Goal: Use online tool/utility

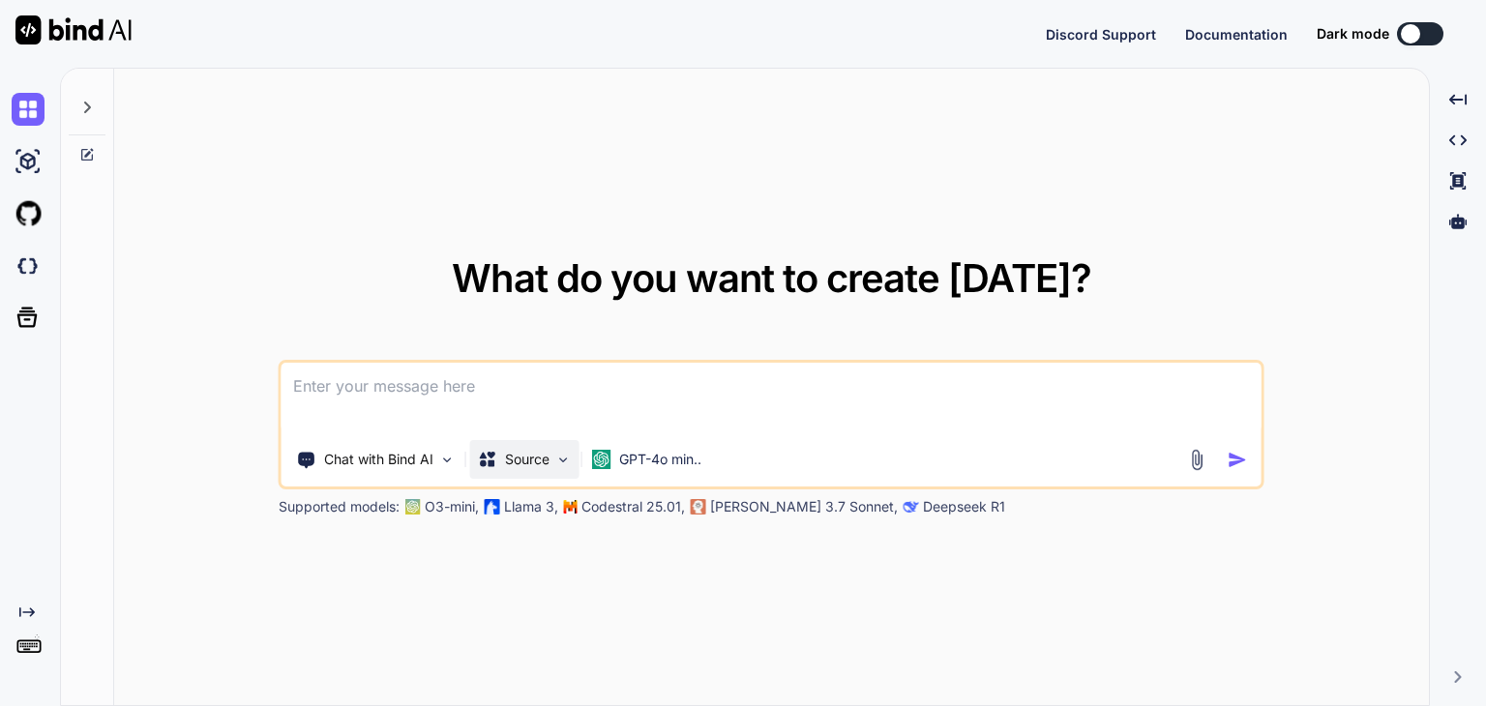
click at [542, 469] on div "Source" at bounding box center [524, 459] width 109 height 39
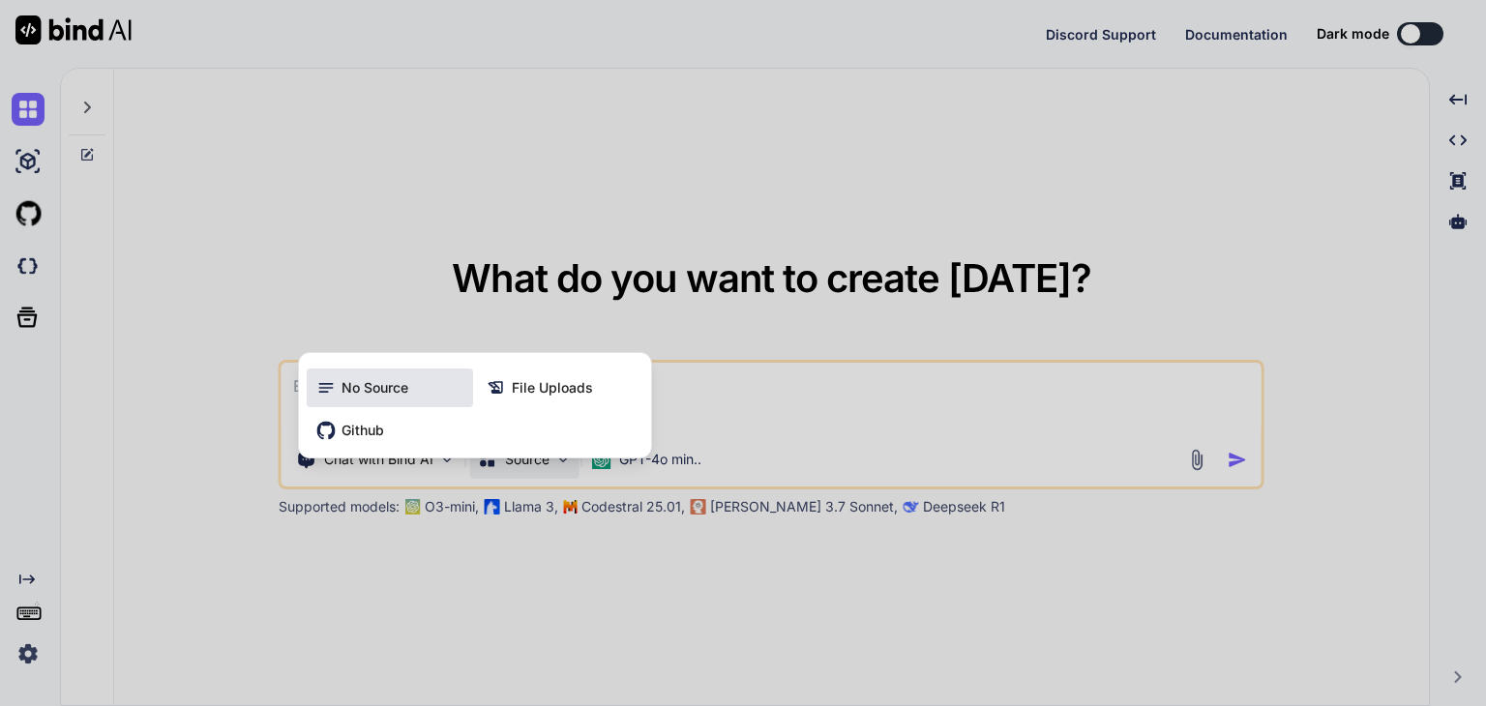
click at [408, 372] on div "No Source" at bounding box center [390, 388] width 166 height 39
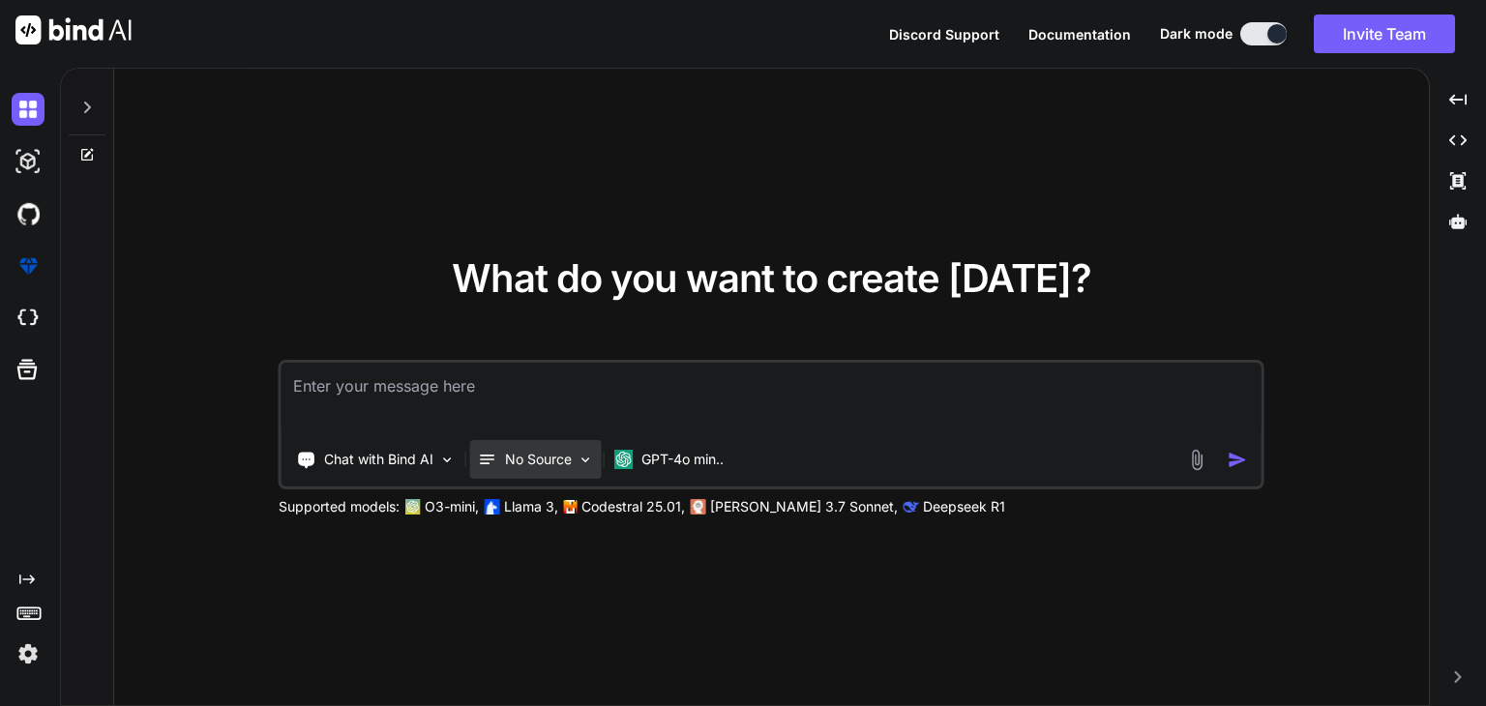
click at [566, 461] on p "No Source" at bounding box center [538, 459] width 67 height 19
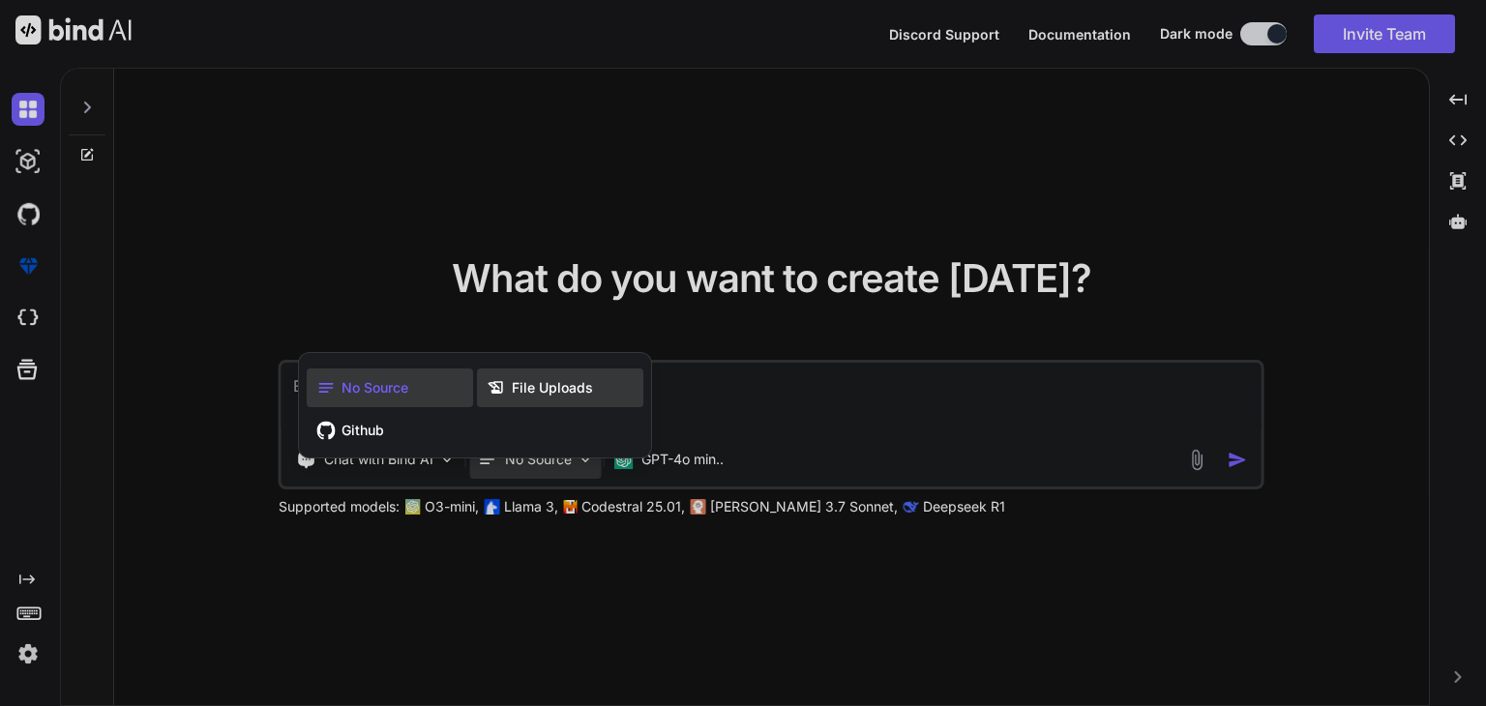
click at [523, 373] on div "File Uploads" at bounding box center [560, 388] width 166 height 39
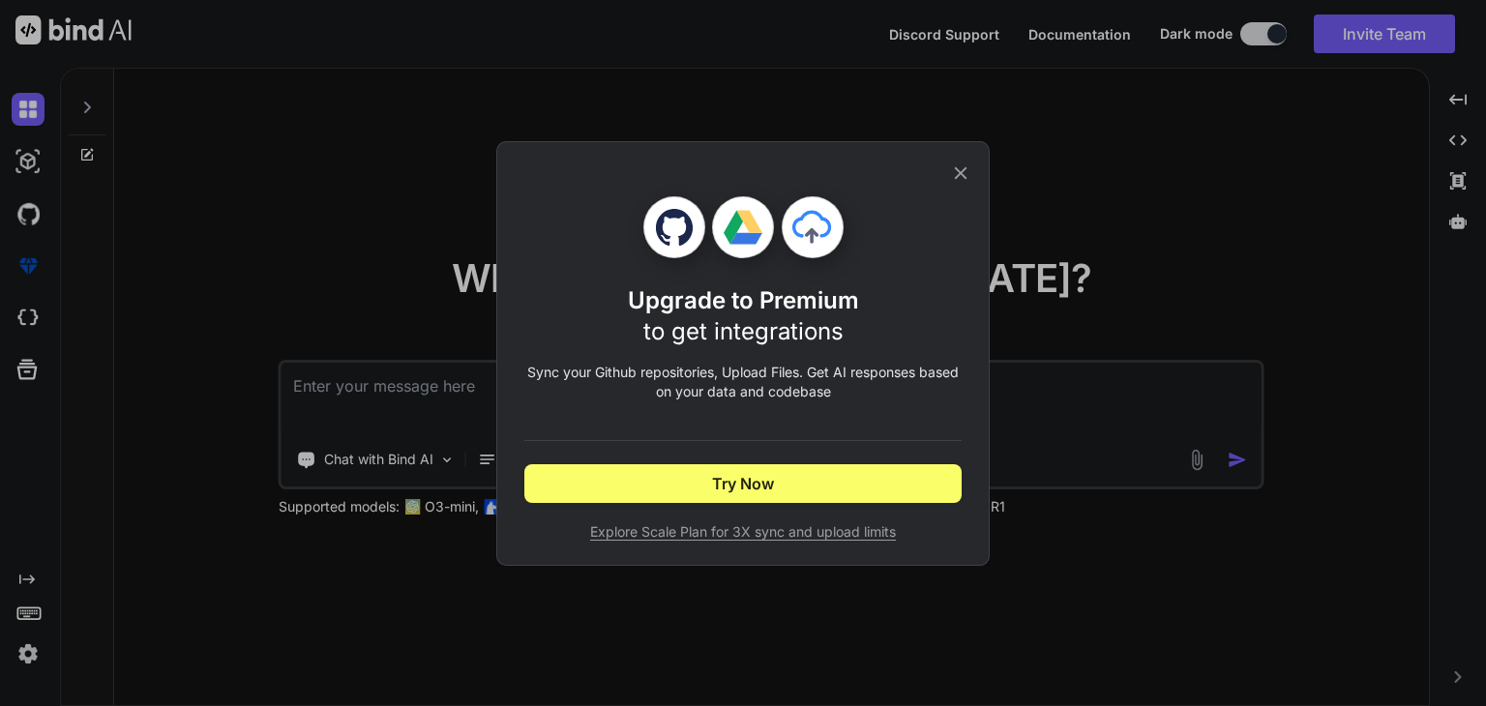
click at [961, 175] on icon at bounding box center [960, 173] width 21 height 21
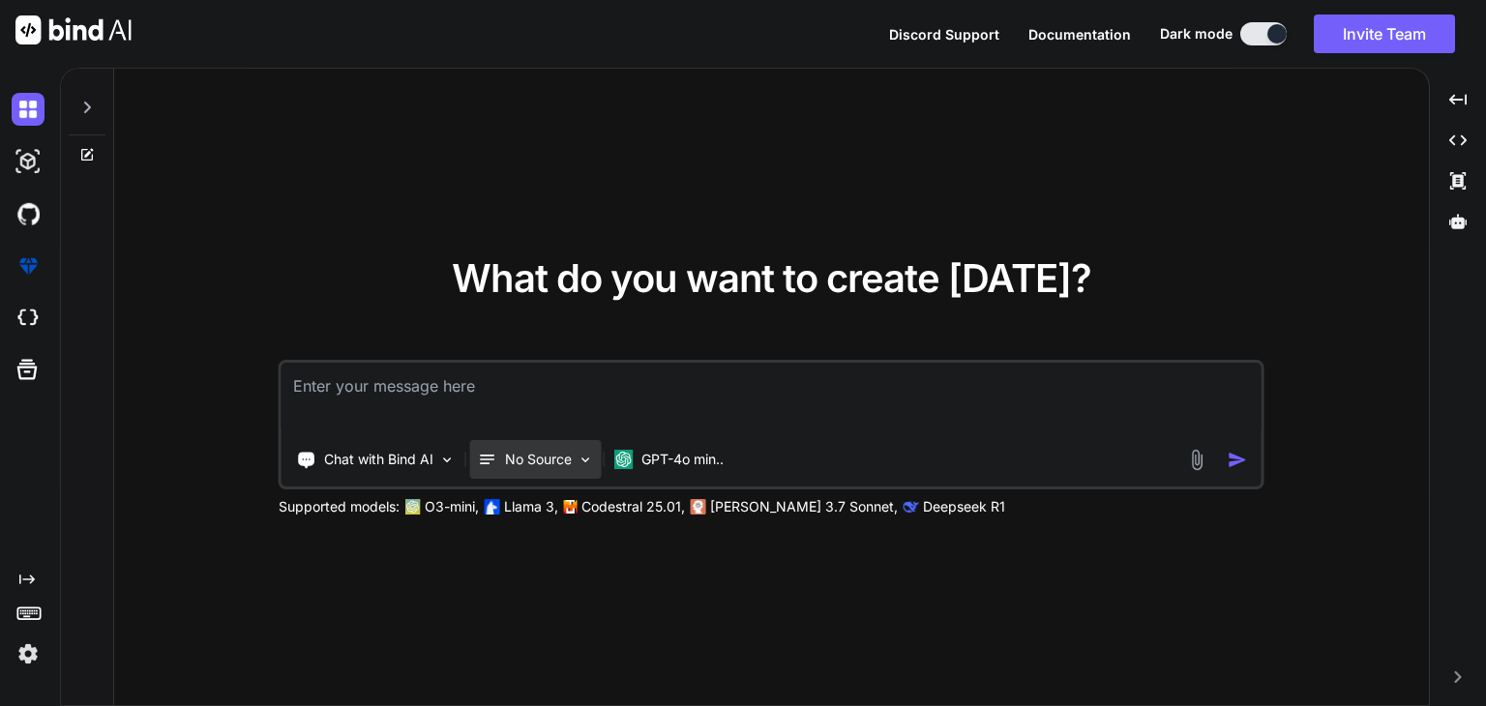
click at [574, 462] on div "No Source" at bounding box center [536, 459] width 132 height 39
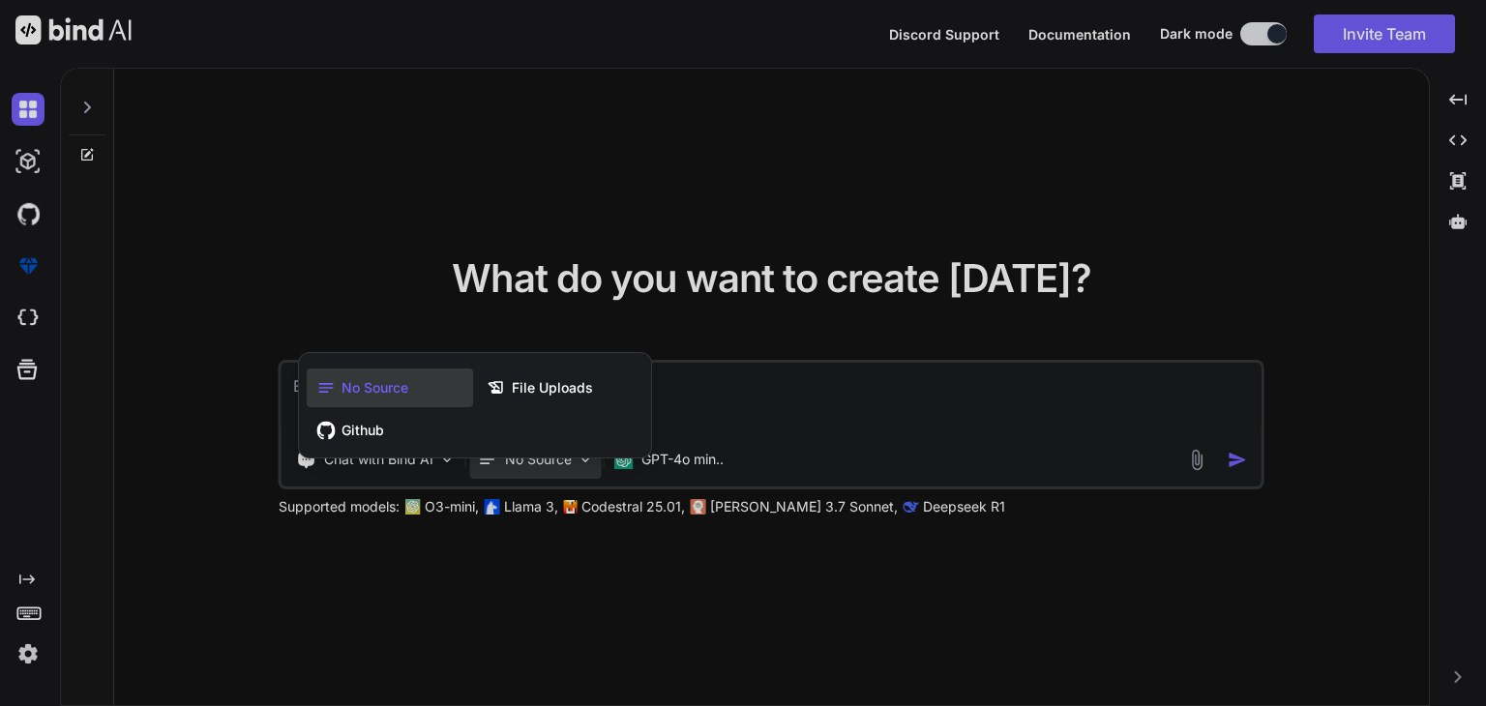
click at [921, 352] on div at bounding box center [743, 353] width 1486 height 706
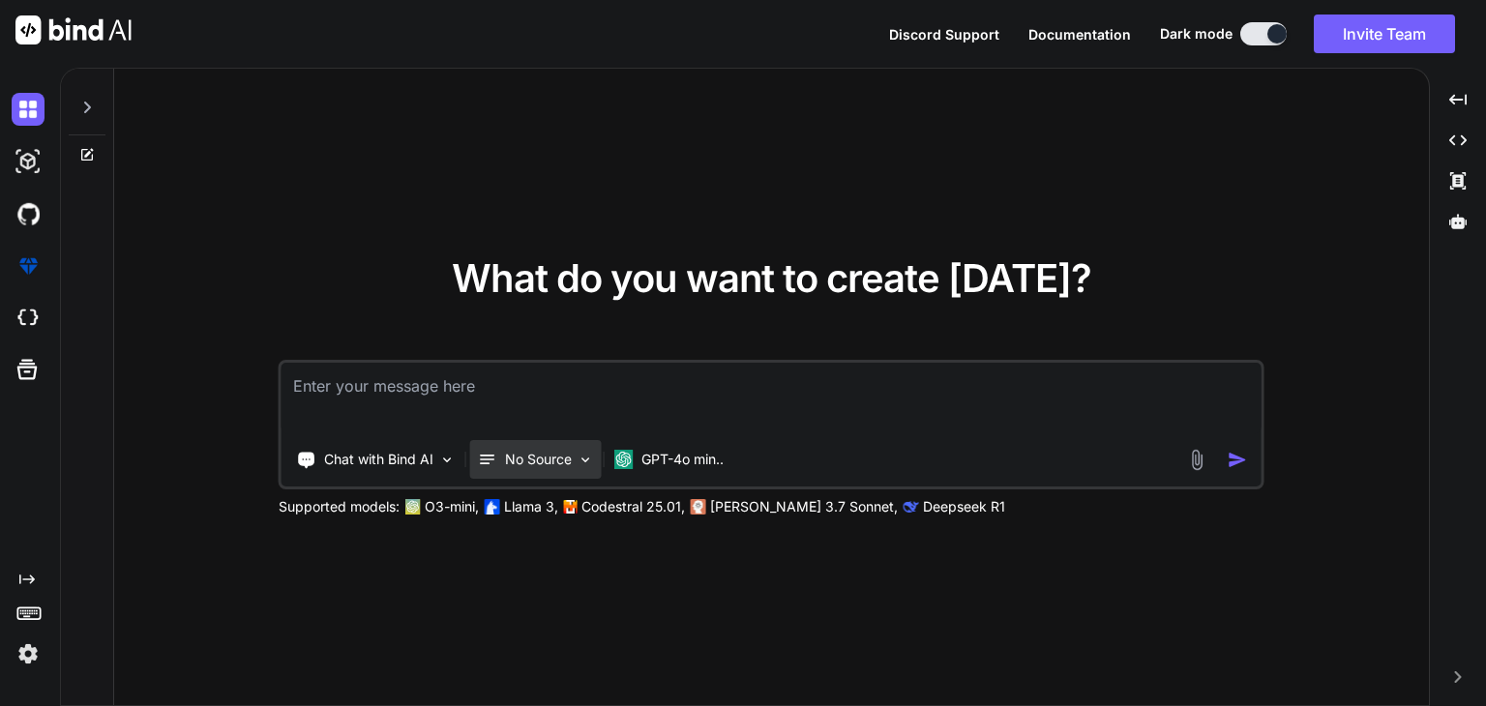
click at [584, 447] on div "No Source" at bounding box center [536, 459] width 132 height 39
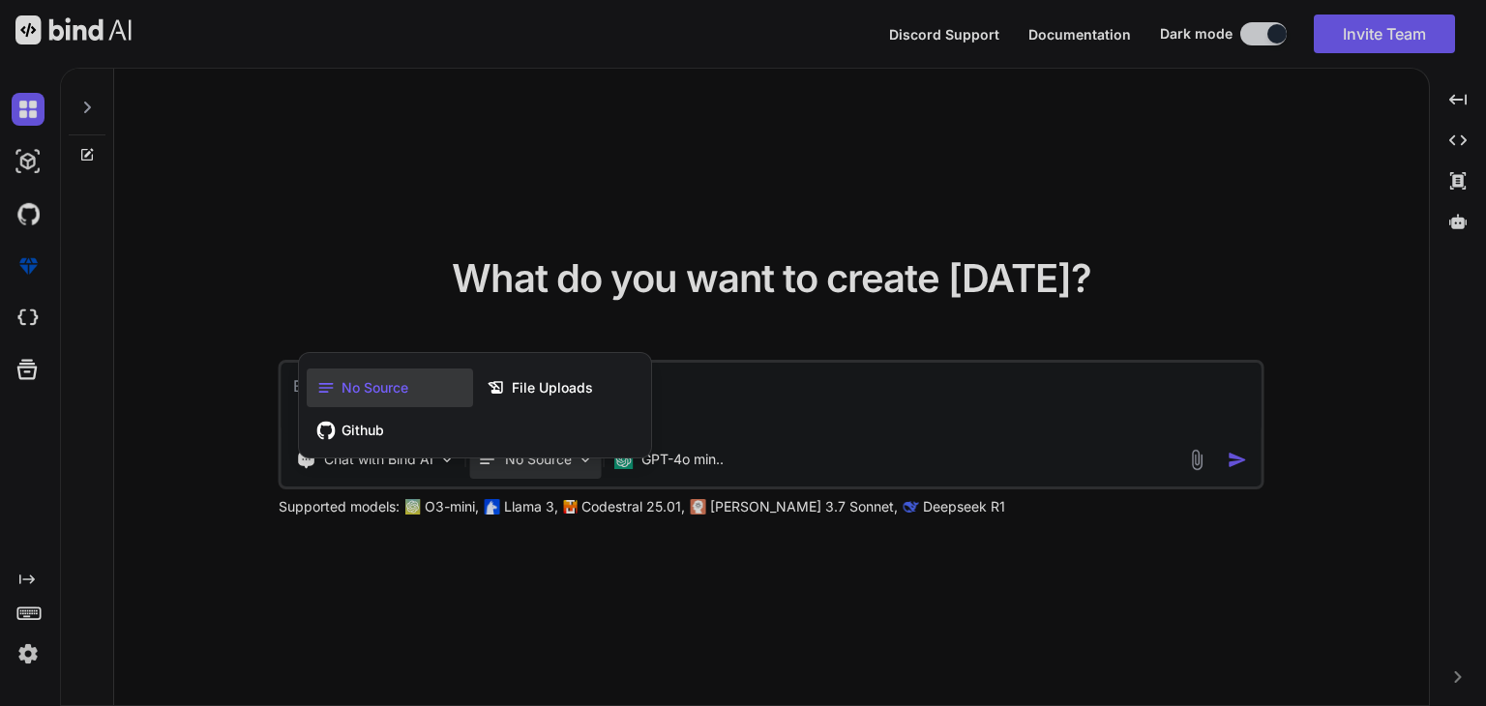
click at [449, 394] on div "No Source" at bounding box center [390, 388] width 166 height 39
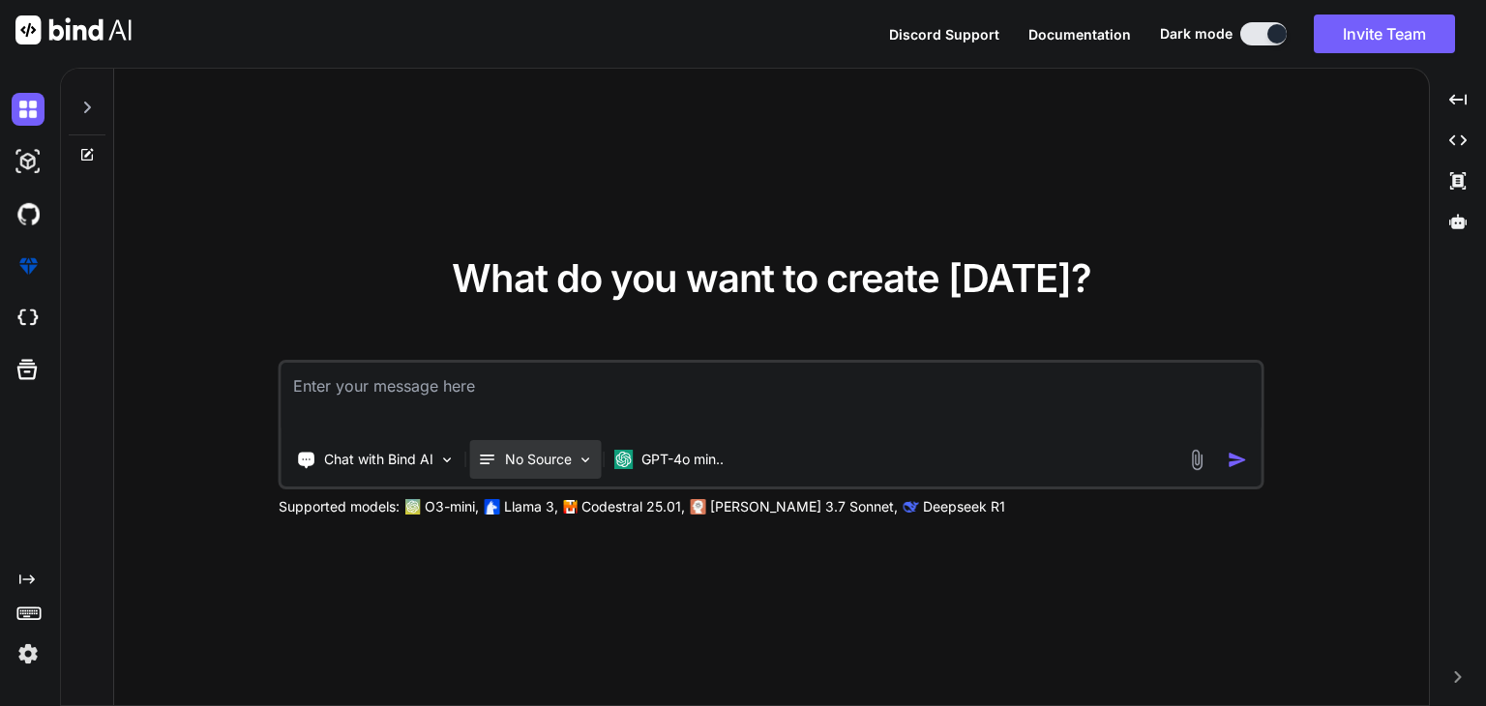
click at [571, 473] on div "No Source" at bounding box center [536, 459] width 132 height 39
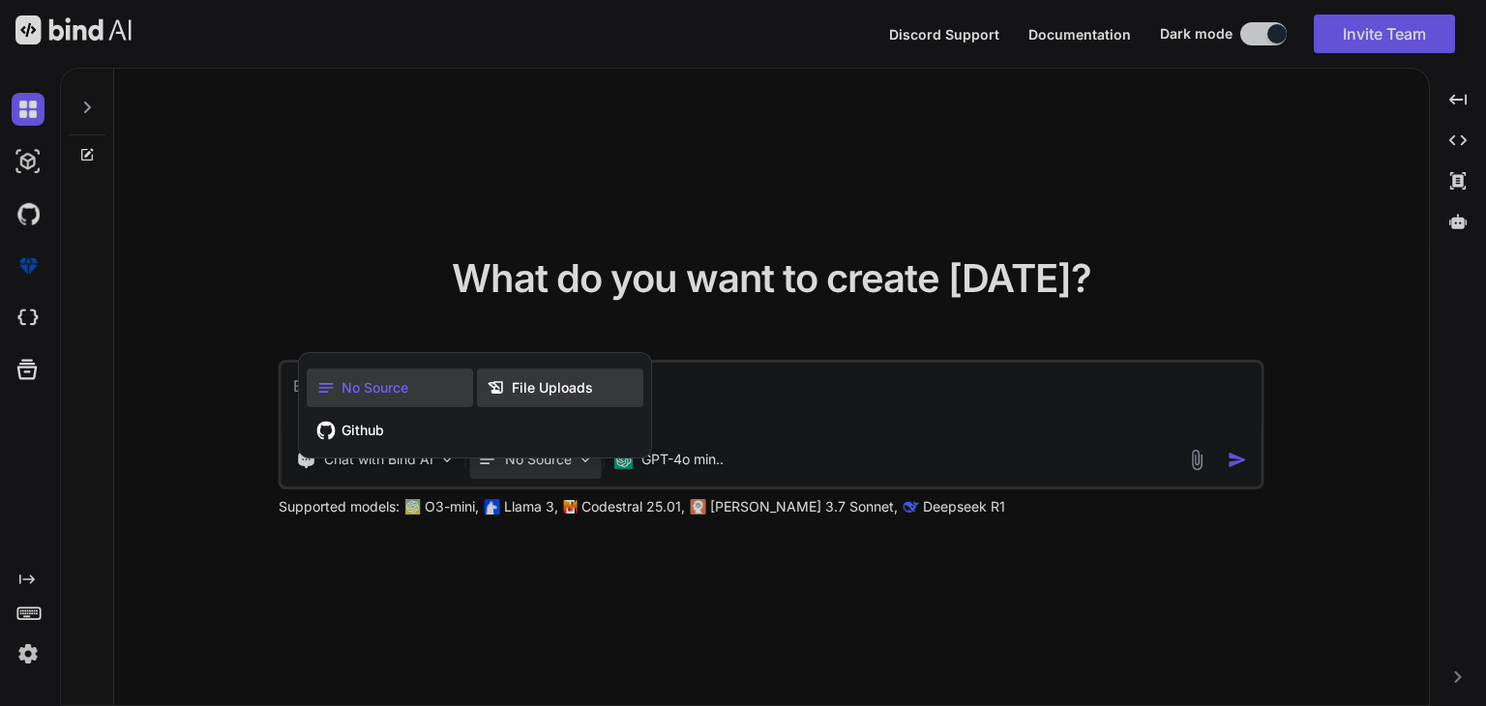
click at [552, 381] on span "File Uploads" at bounding box center [552, 387] width 81 height 19
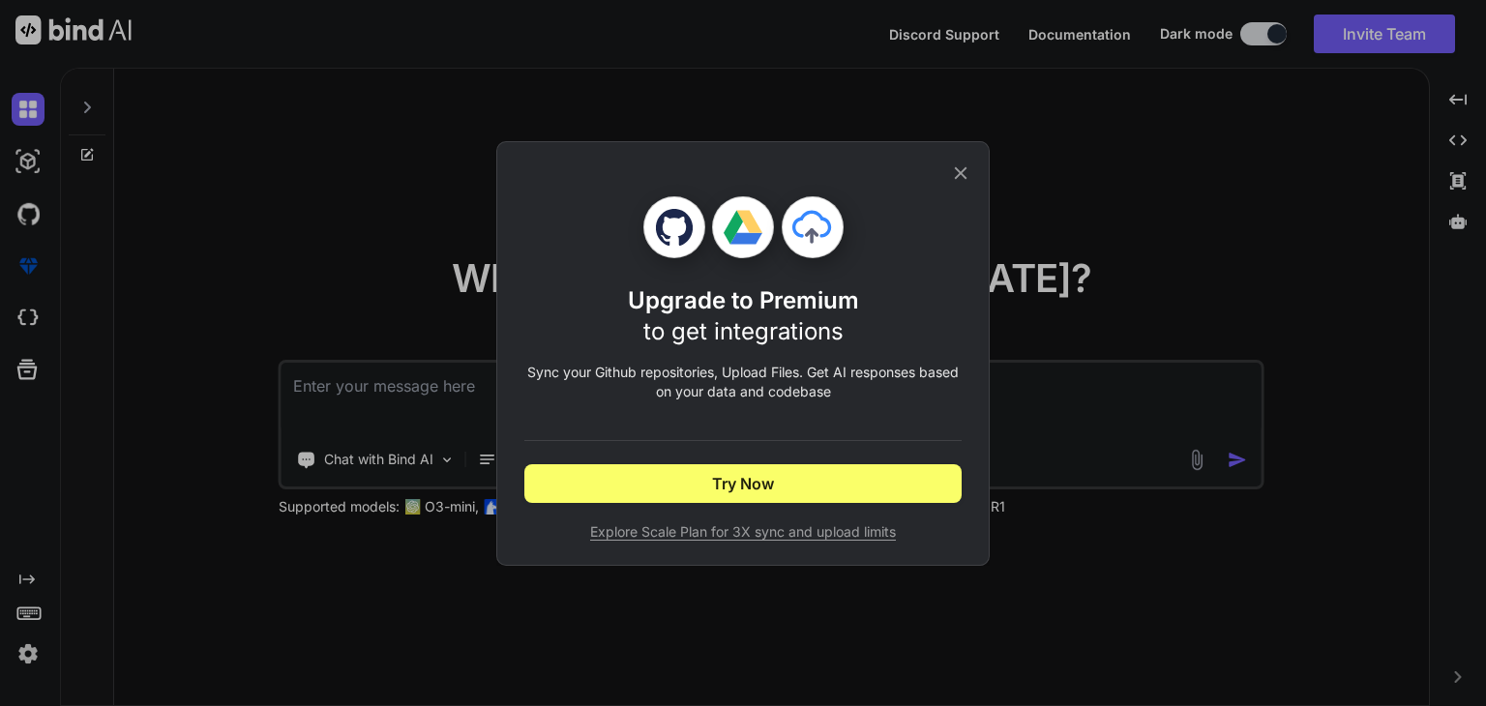
click at [968, 180] on icon at bounding box center [960, 173] width 21 height 21
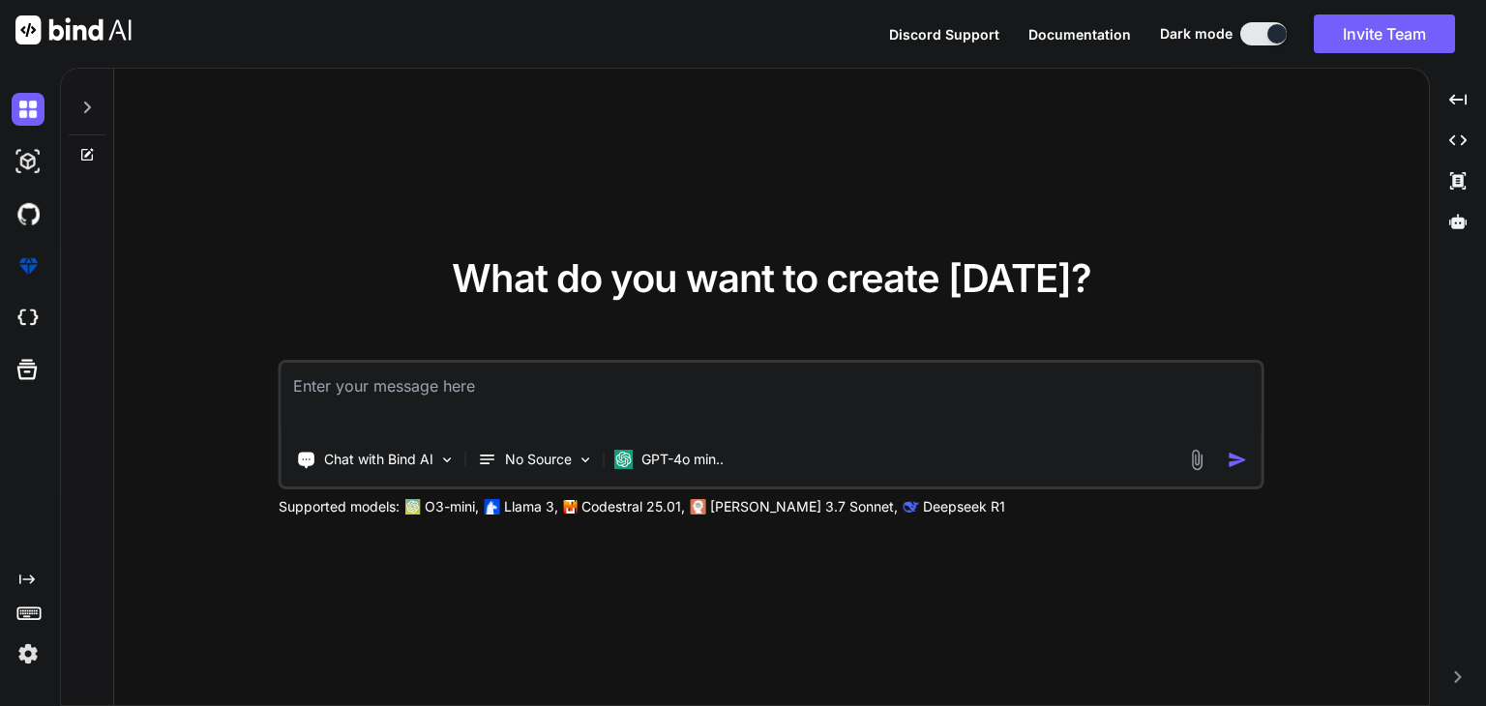
click at [1191, 460] on img at bounding box center [1197, 460] width 22 height 22
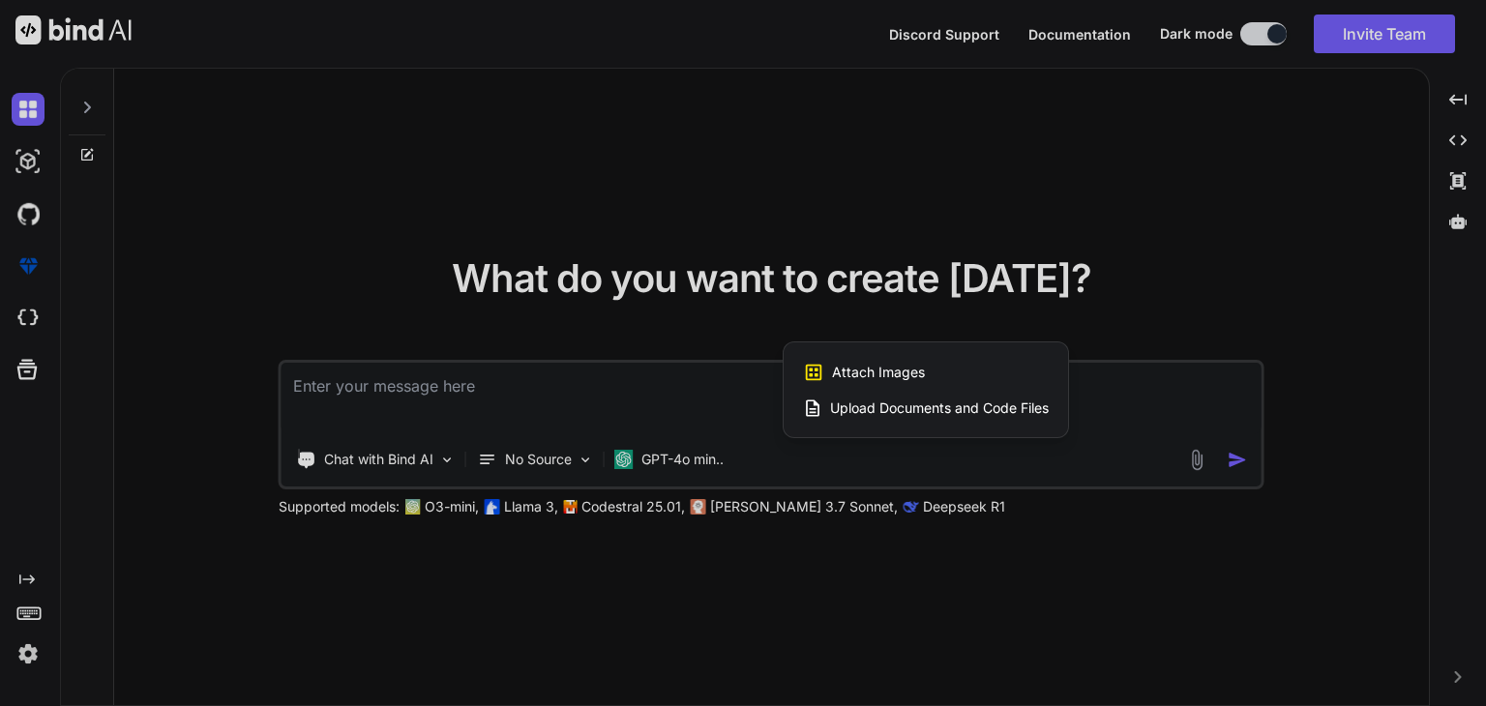
click at [944, 400] on span "Upload Documents and Code Files" at bounding box center [939, 408] width 219 height 19
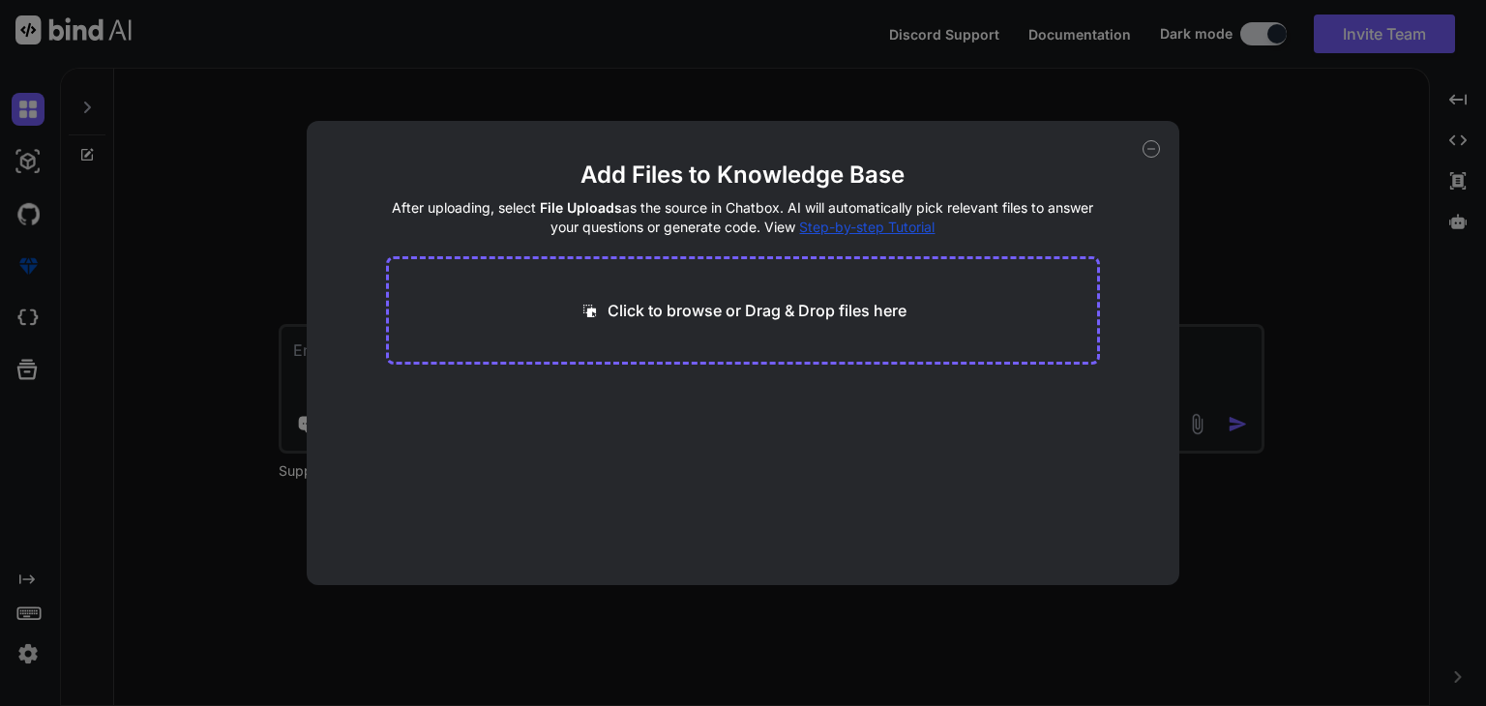
click at [1147, 147] on icon at bounding box center [1151, 148] width 17 height 17
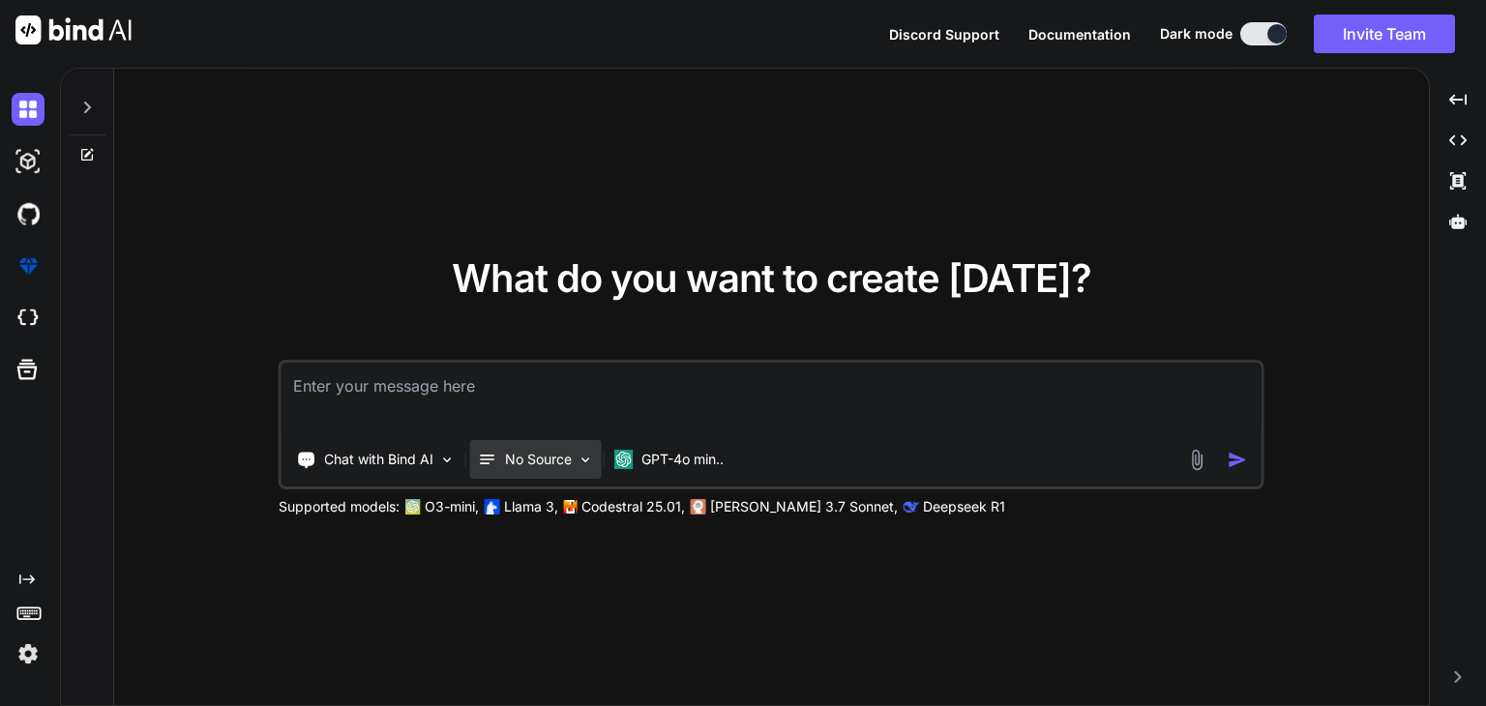
click at [499, 444] on div "No Source" at bounding box center [536, 459] width 132 height 39
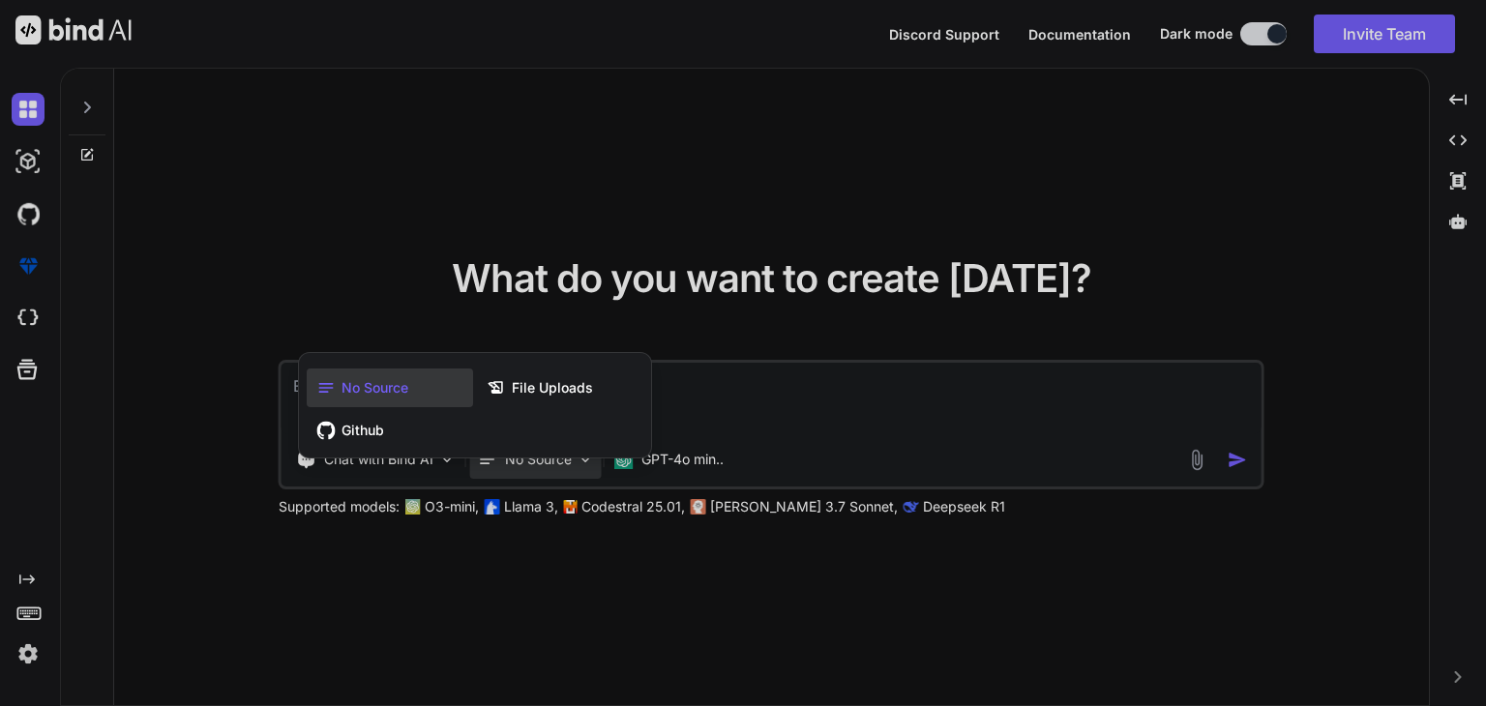
click at [688, 466] on div at bounding box center [743, 353] width 1486 height 706
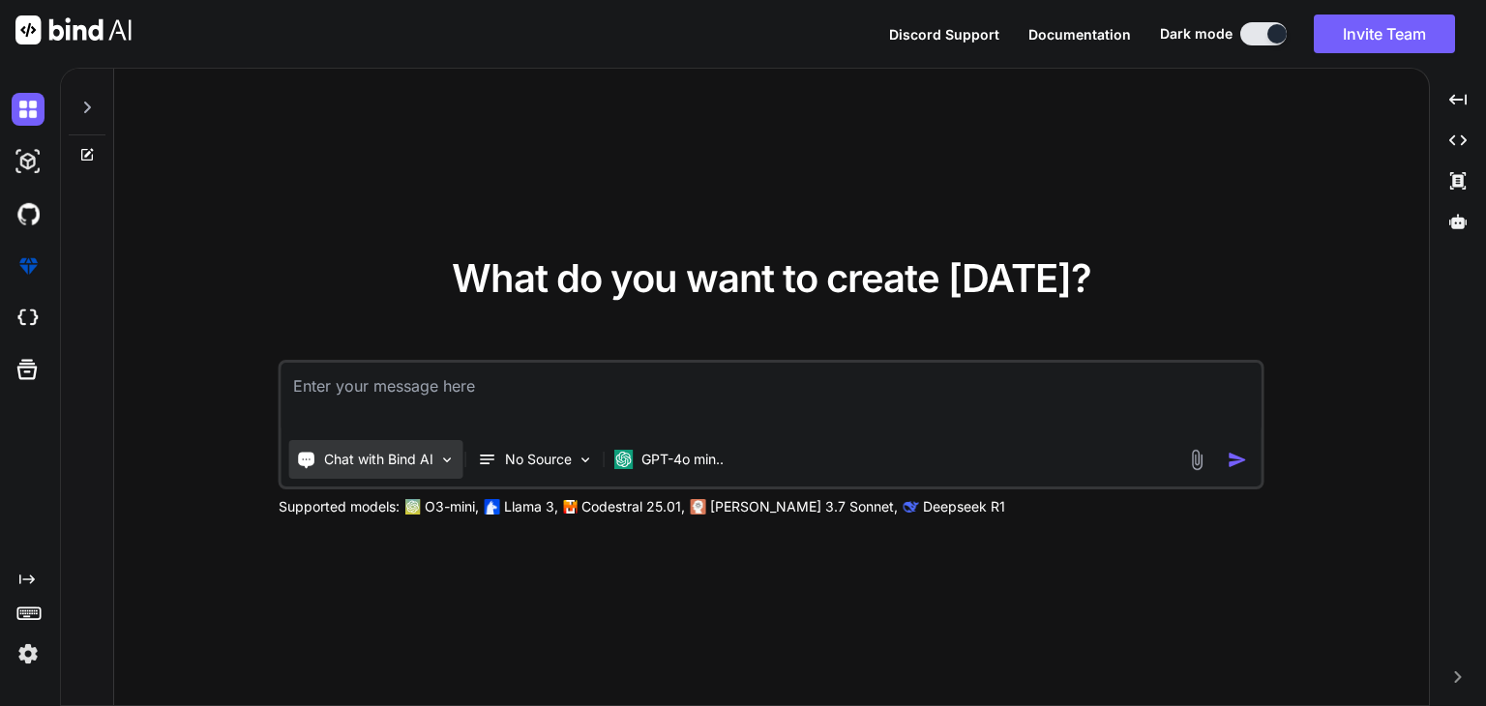
click at [403, 464] on p "Chat with Bind AI" at bounding box center [378, 459] width 109 height 19
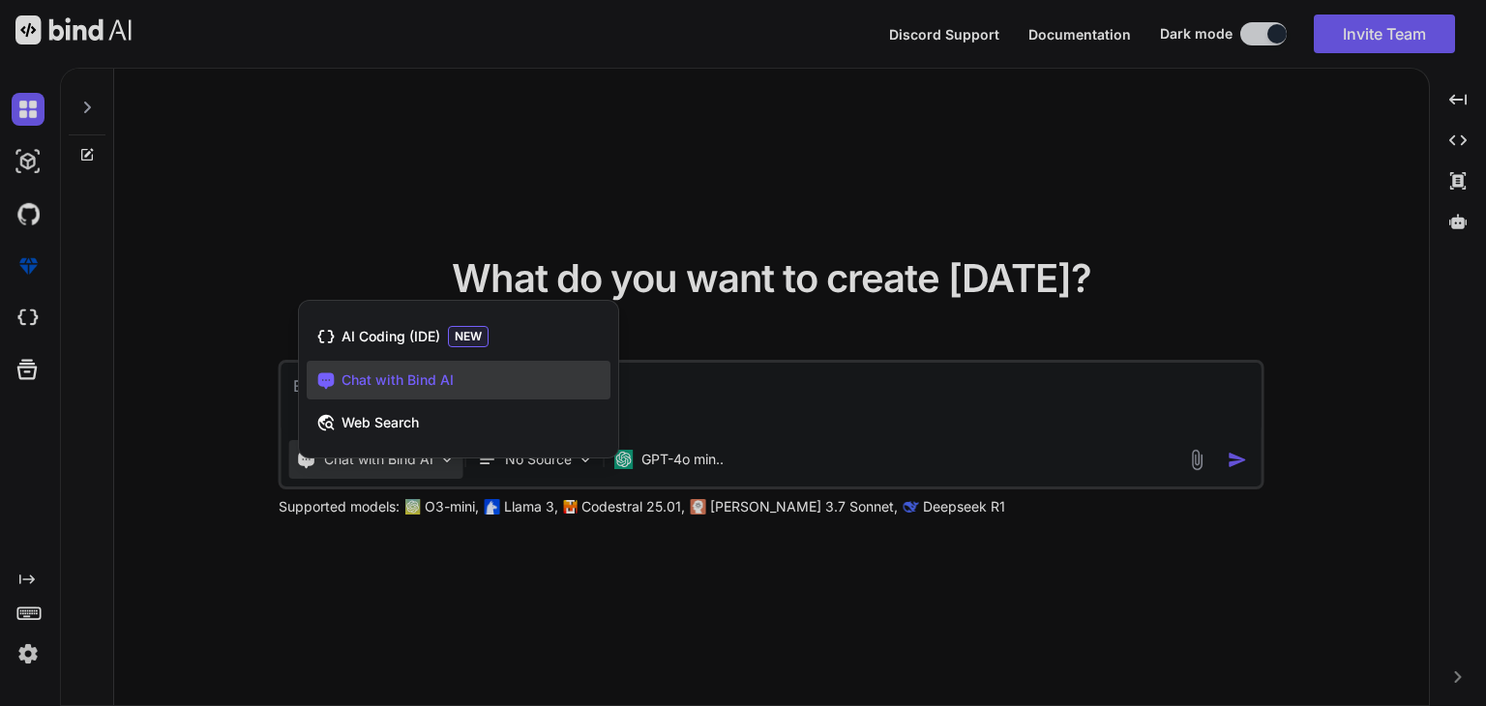
click at [644, 279] on div at bounding box center [743, 353] width 1486 height 706
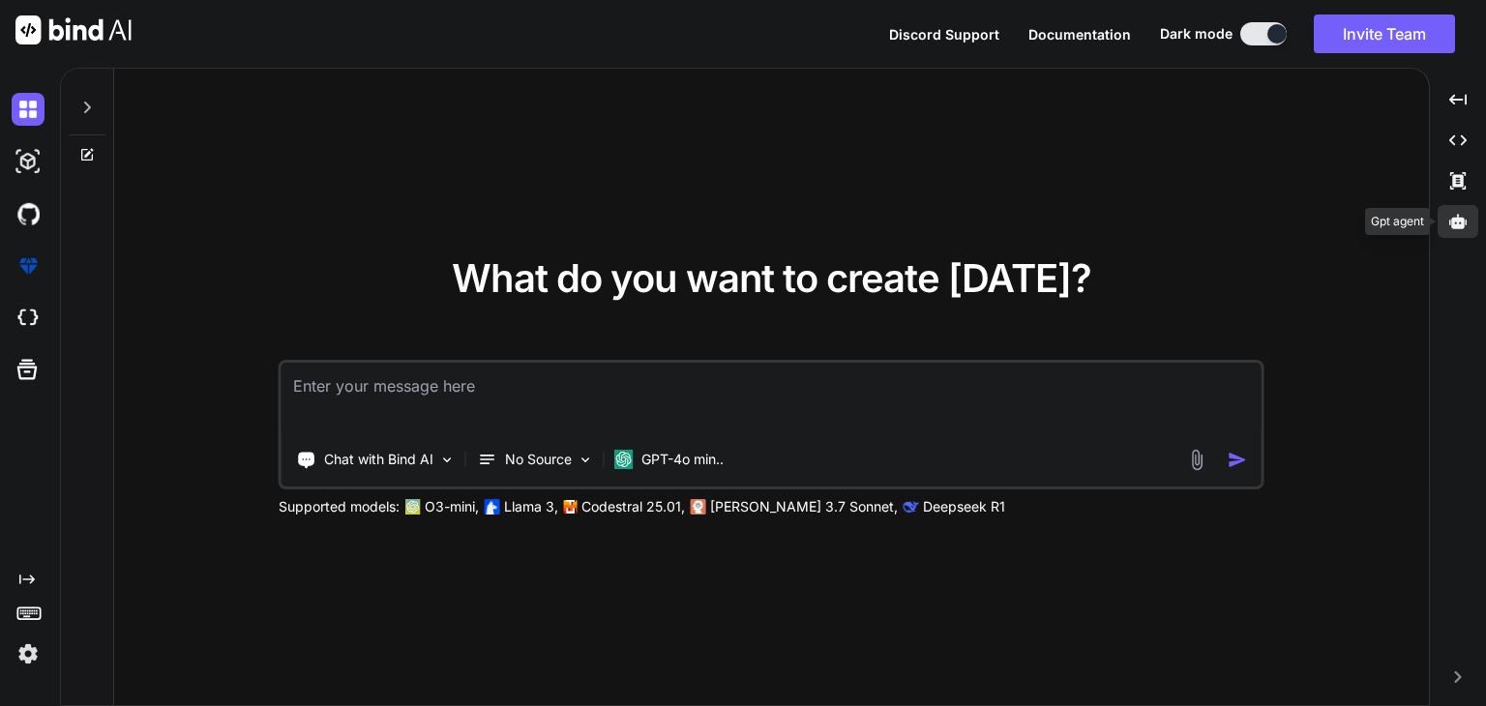
click at [1456, 229] on icon at bounding box center [1457, 221] width 17 height 17
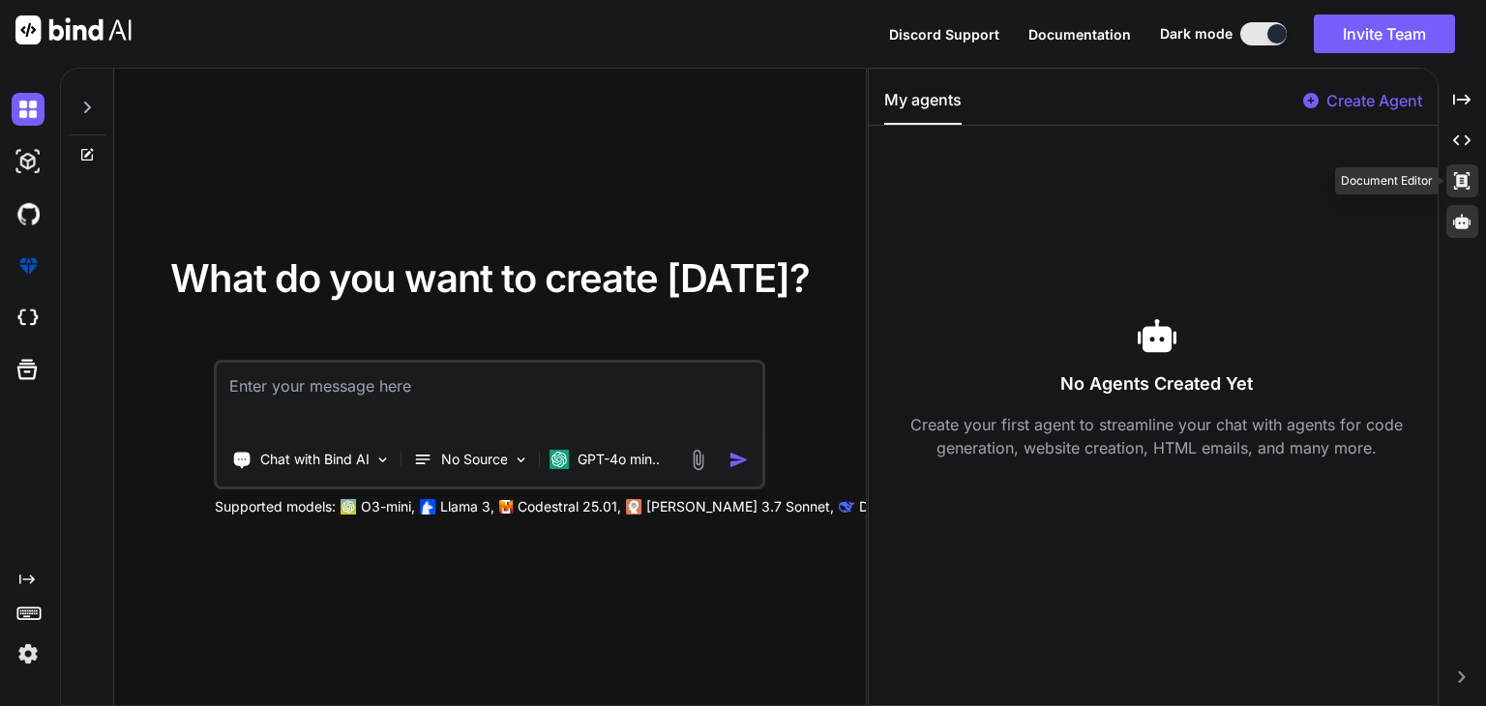
click at [1448, 173] on div "Created with Pixso." at bounding box center [1463, 180] width 32 height 33
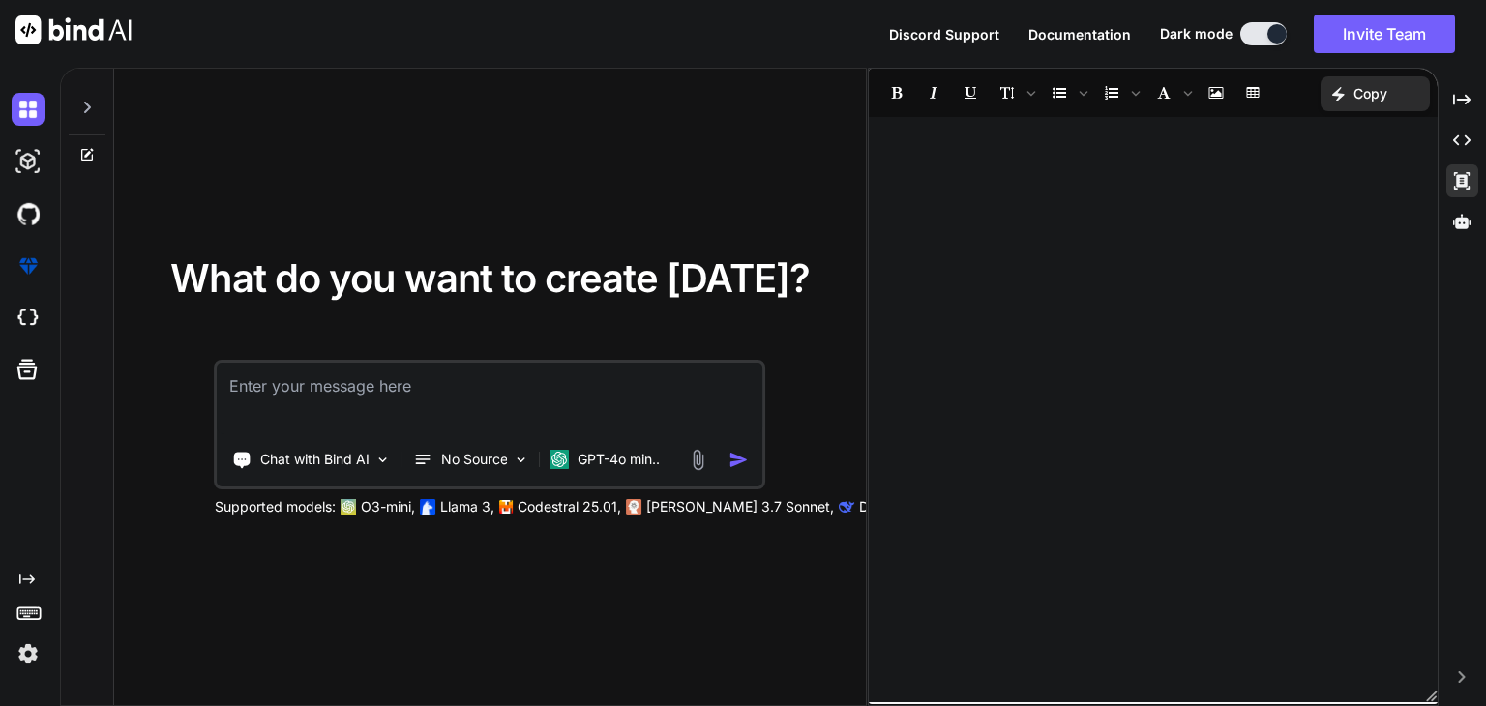
click at [1458, 121] on div "Created with Pixso. Created with Pixso. Created with Pixso." at bounding box center [1463, 164] width 32 height 163
click at [1458, 134] on icon "Created with Pixso." at bounding box center [1461, 140] width 17 height 17
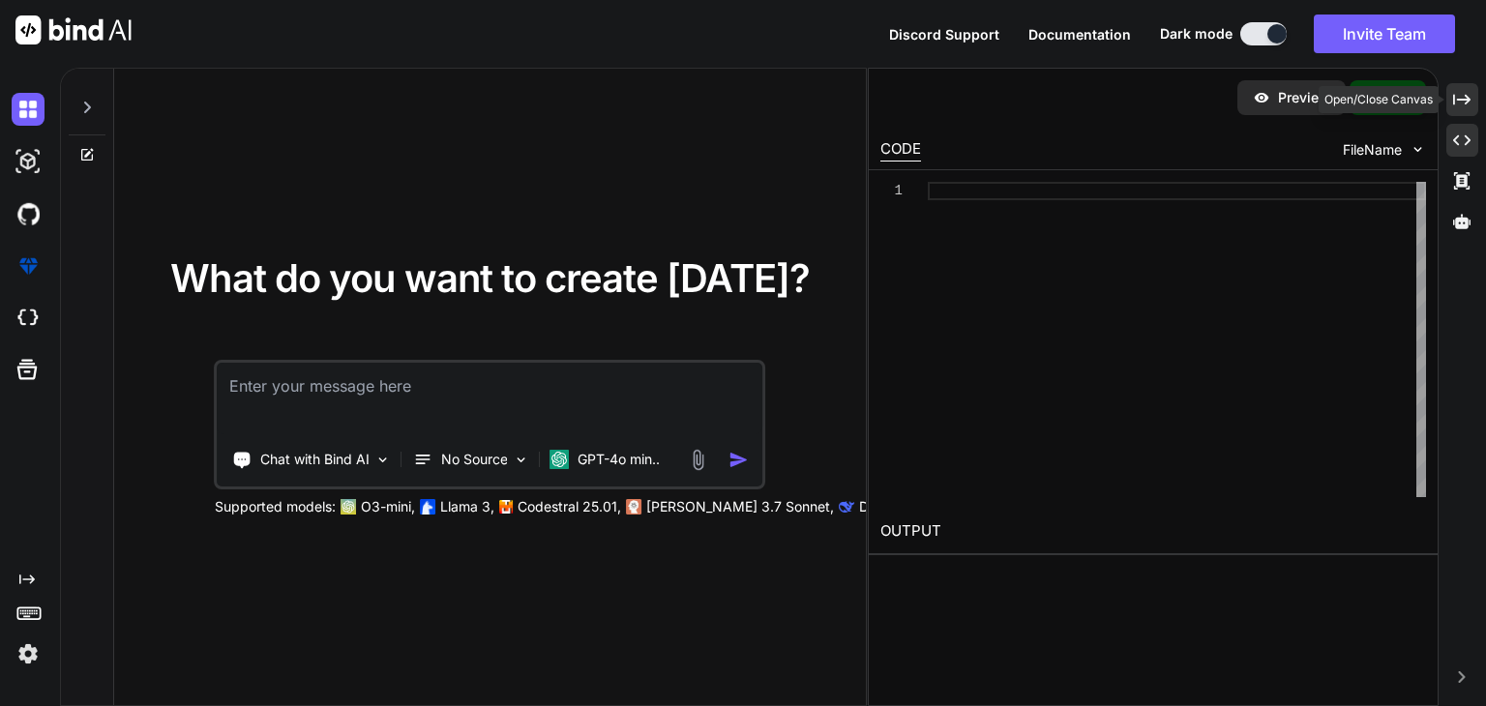
click at [1459, 102] on icon "Created with Pixso." at bounding box center [1461, 99] width 17 height 17
type textarea "x"
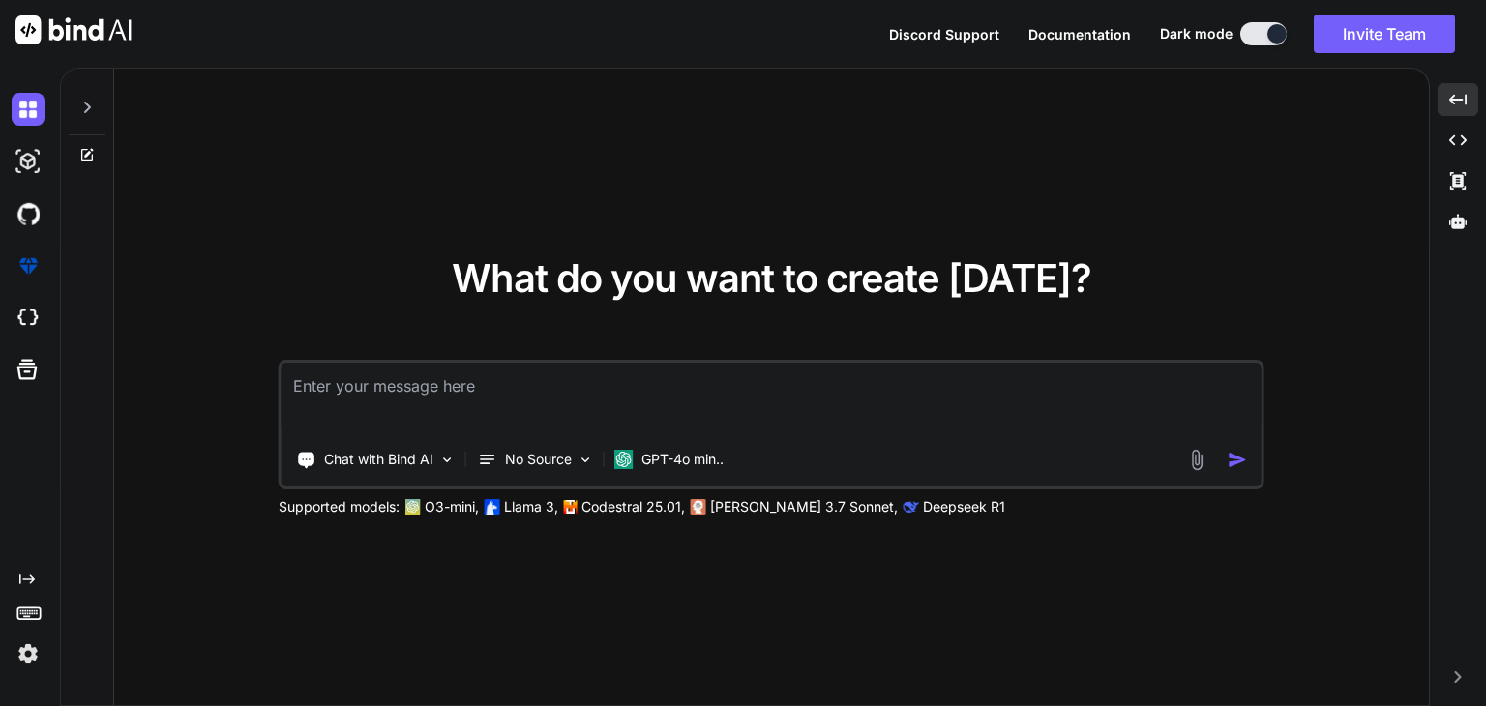
click at [1063, 160] on div "What do you want to create [DATE]? Chat with Bind AI No Source GPT-4o min.. Sup…" at bounding box center [771, 388] width 1315 height 639
click at [1452, 678] on icon "Created with Pixso." at bounding box center [1458, 678] width 12 height 12
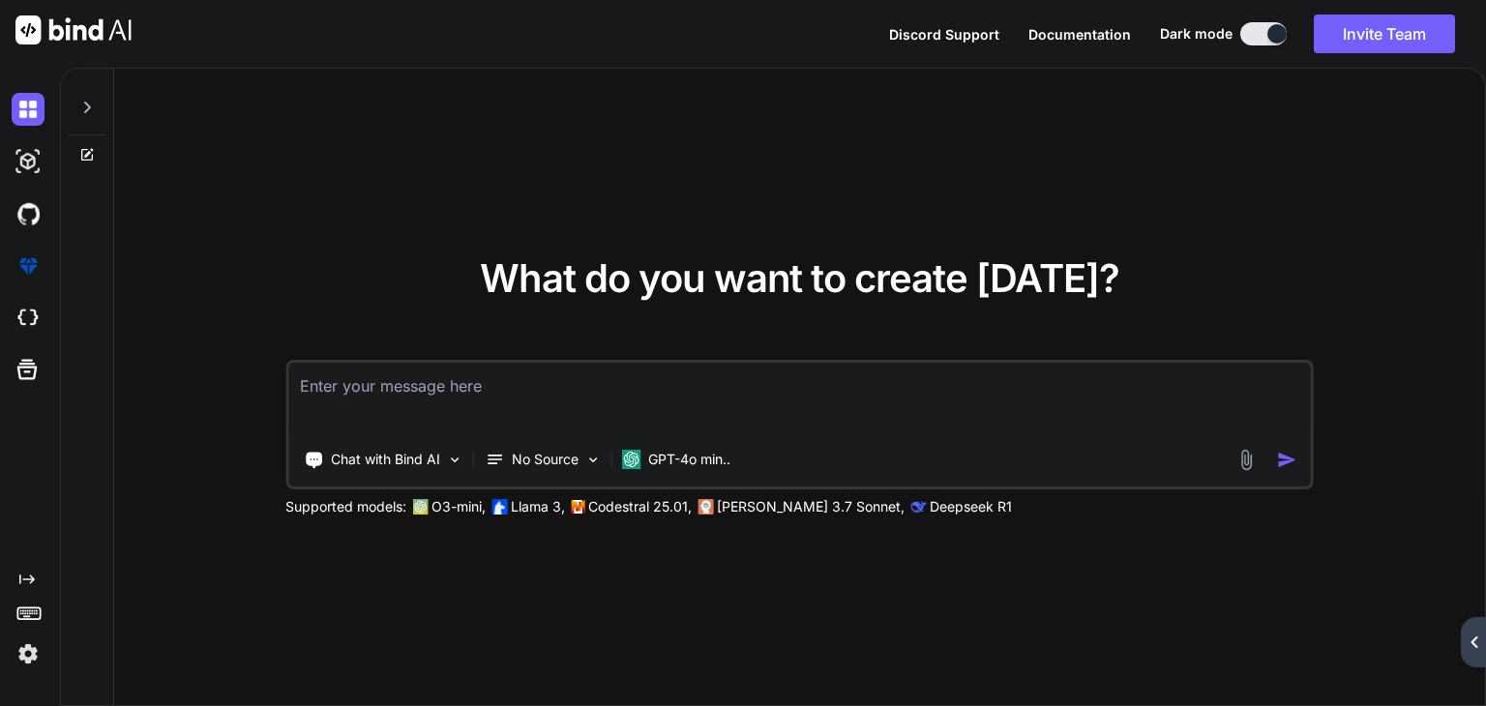
click at [1467, 642] on div "Created with Pixso." at bounding box center [1473, 642] width 25 height 50
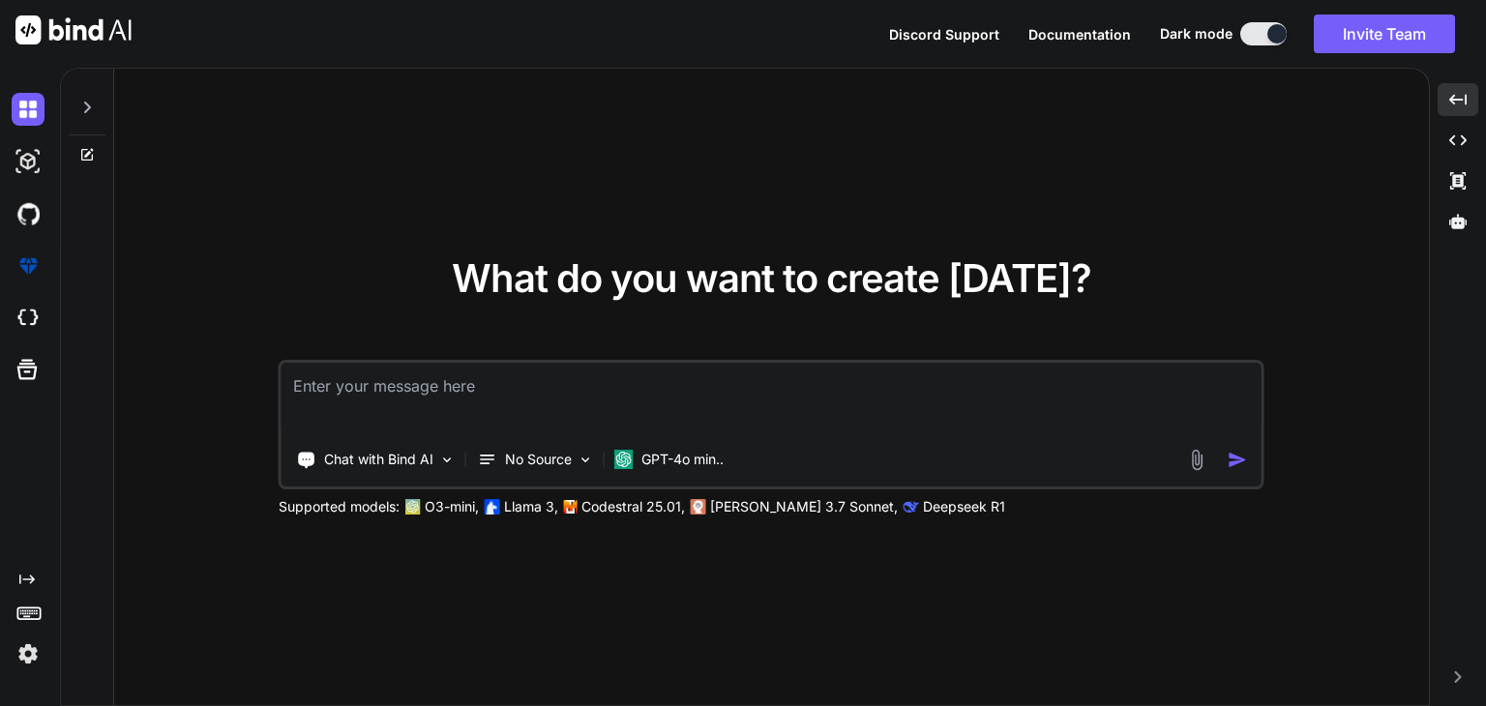
click at [1195, 465] on img at bounding box center [1197, 460] width 22 height 22
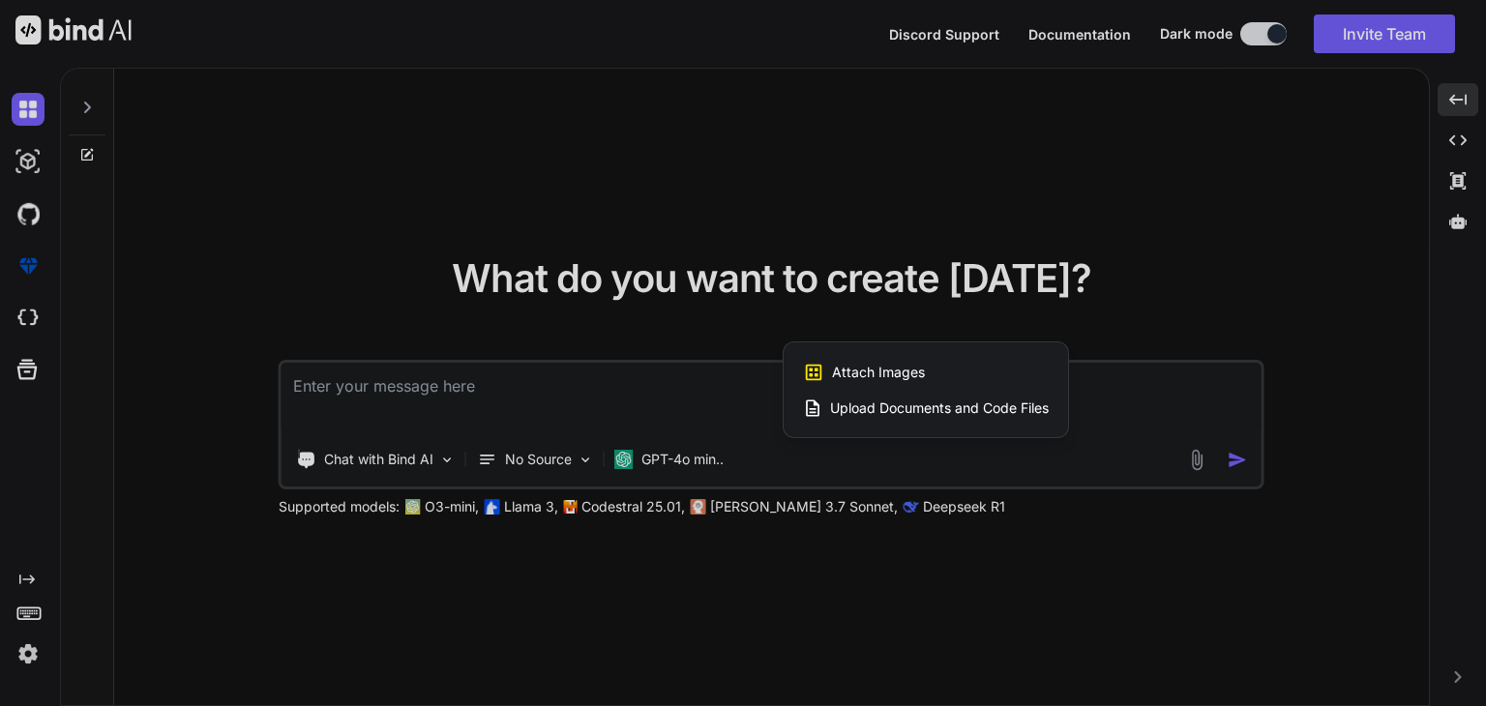
click at [1157, 525] on div at bounding box center [743, 353] width 1486 height 706
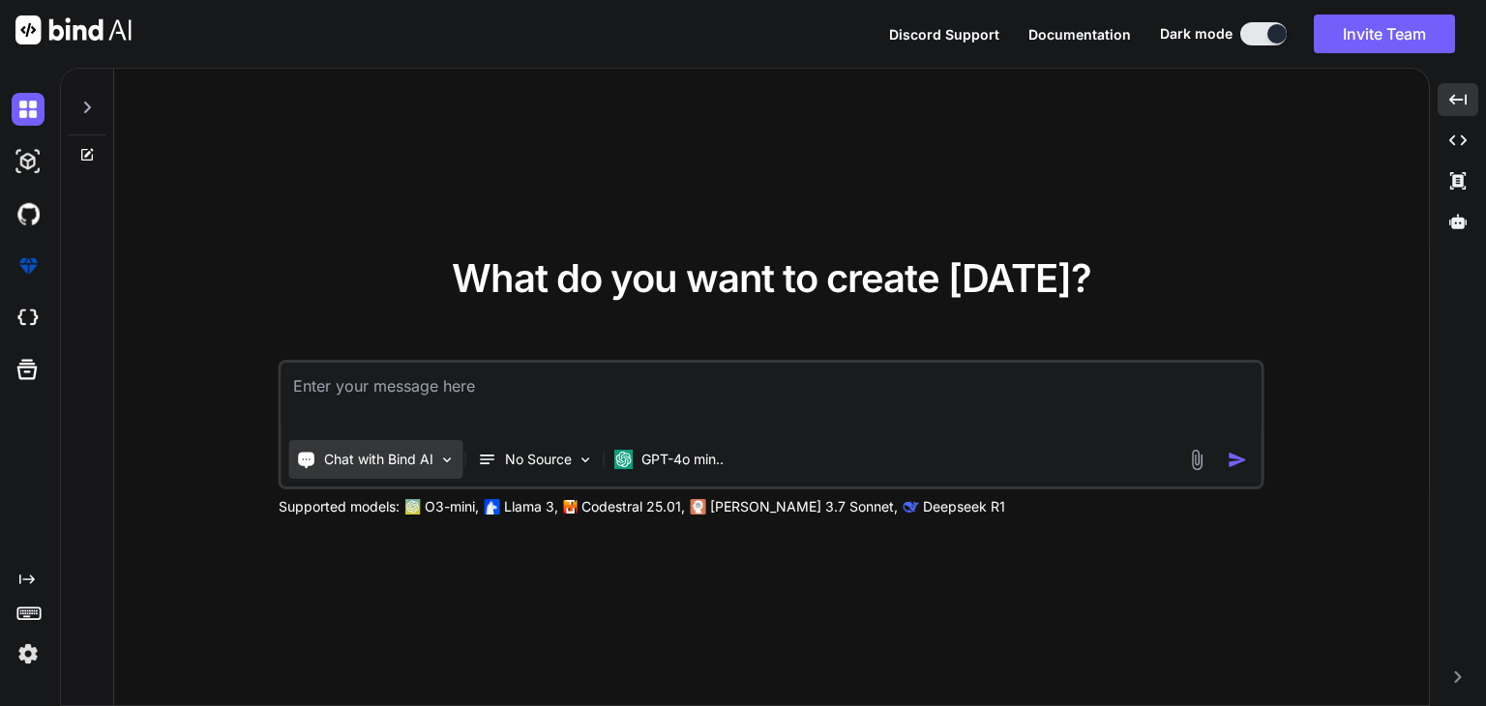
click at [423, 457] on p "Chat with Bind AI" at bounding box center [378, 459] width 109 height 19
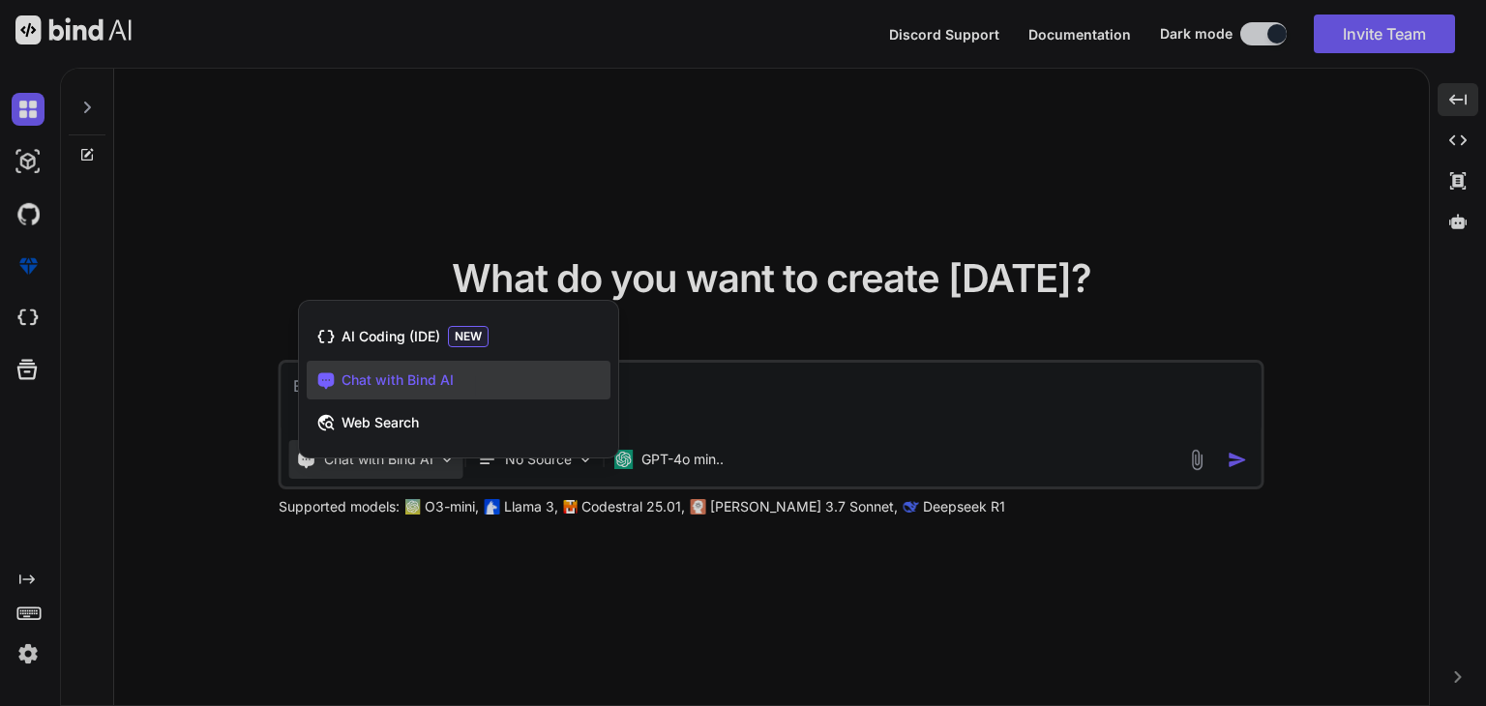
click at [1455, 178] on div at bounding box center [743, 353] width 1486 height 706
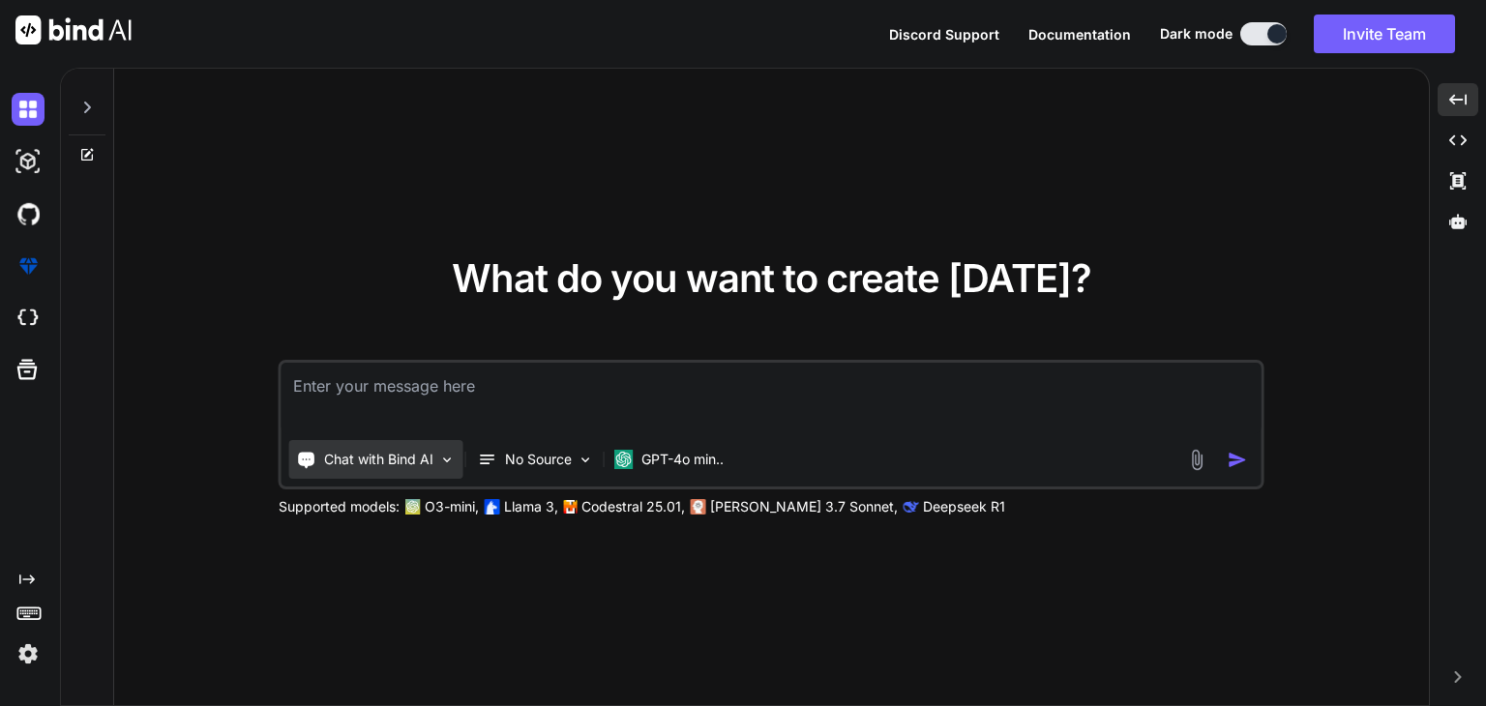
click at [441, 459] on img at bounding box center [447, 460] width 16 height 16
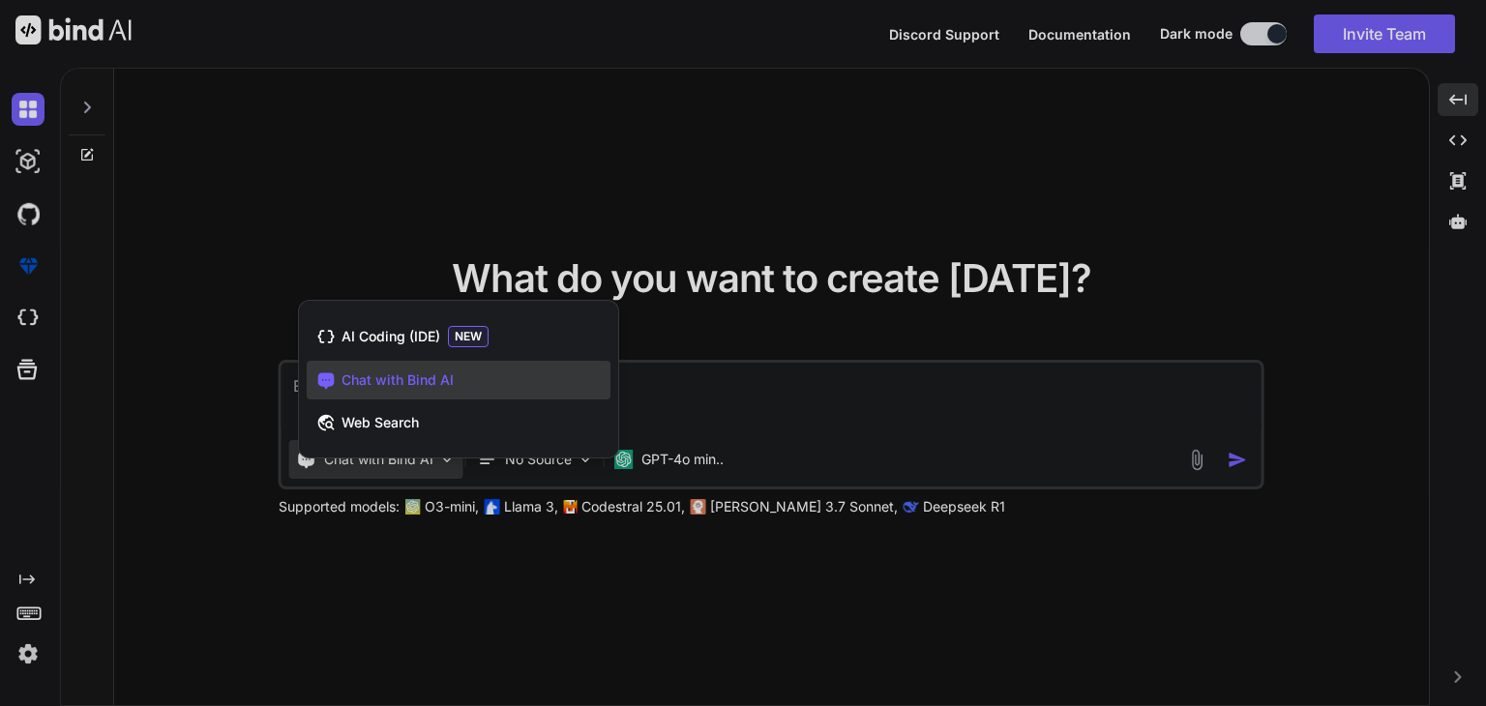
click at [505, 240] on div at bounding box center [743, 353] width 1486 height 706
